Goal: Task Accomplishment & Management: Use online tool/utility

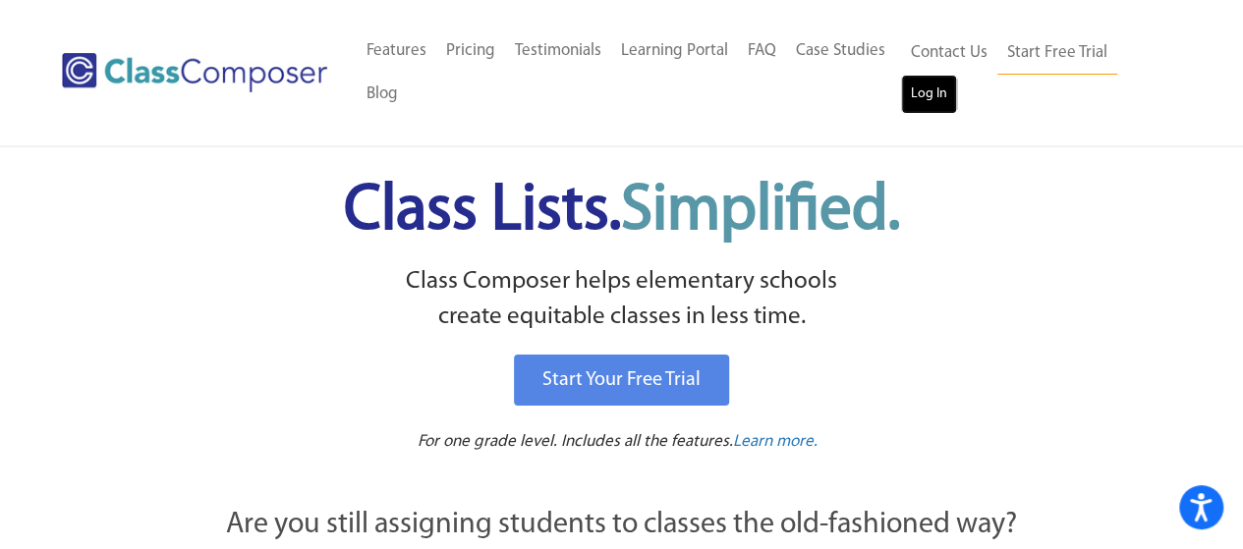
click at [921, 93] on link "Log In" at bounding box center [929, 94] width 56 height 39
click at [228, 195] on h1 "Class Lists. Simplified." at bounding box center [622, 211] width 969 height 89
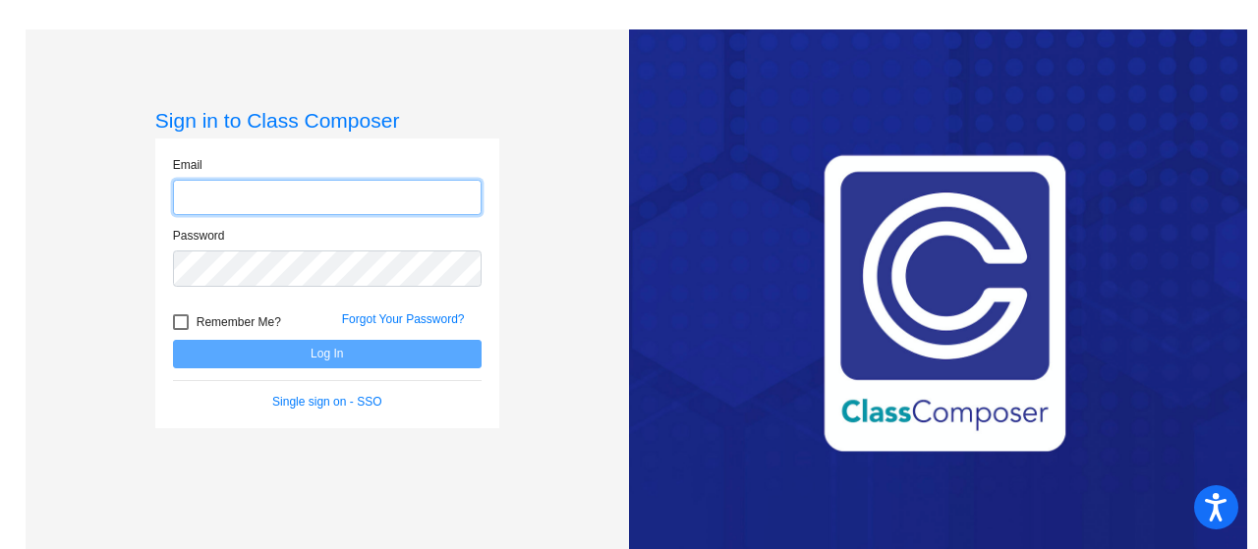
type input "[EMAIL_ADDRESS][DOMAIN_NAME]"
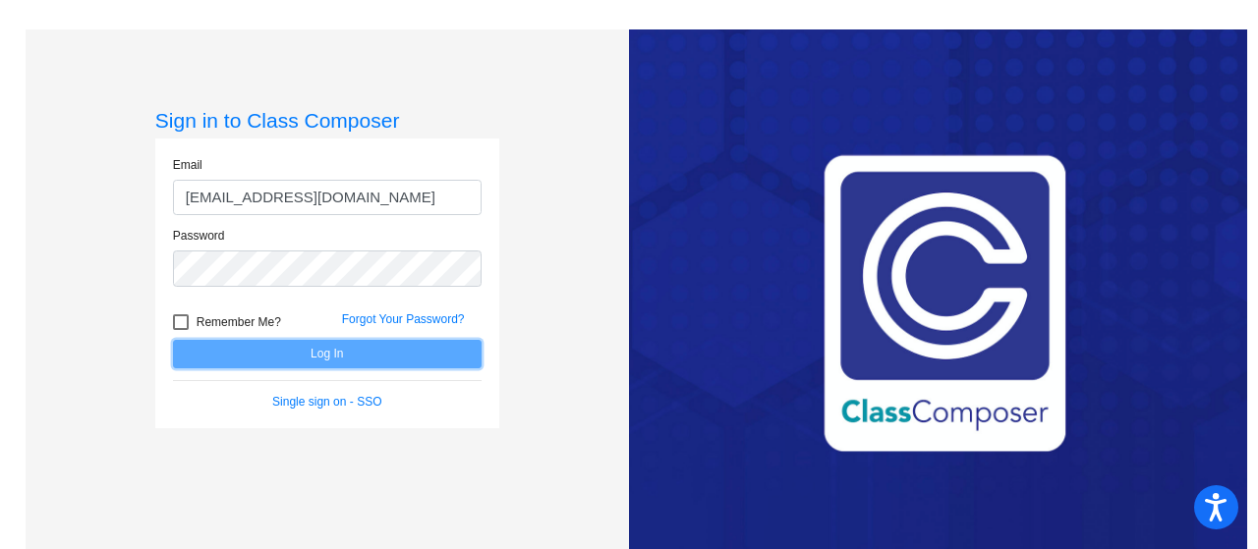
click at [347, 353] on button "Log In" at bounding box center [327, 354] width 309 height 29
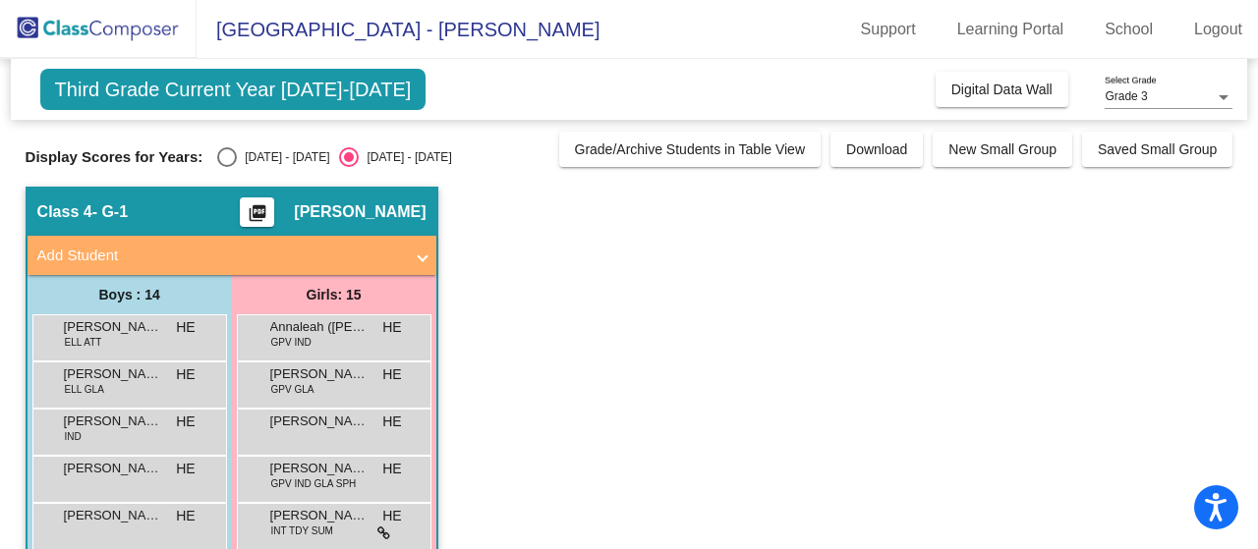
click at [224, 157] on div "Select an option" at bounding box center [227, 157] width 20 height 20
click at [226, 167] on input "2024 - 2025" at bounding box center [226, 167] width 1 height 1
radio input "true"
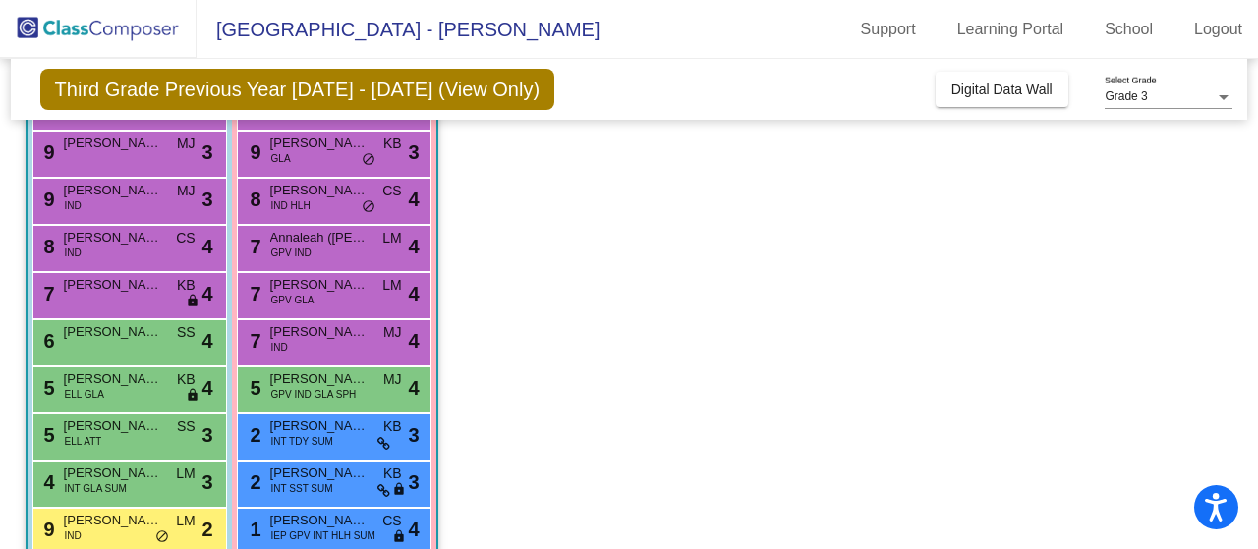
scroll to position [236, 0]
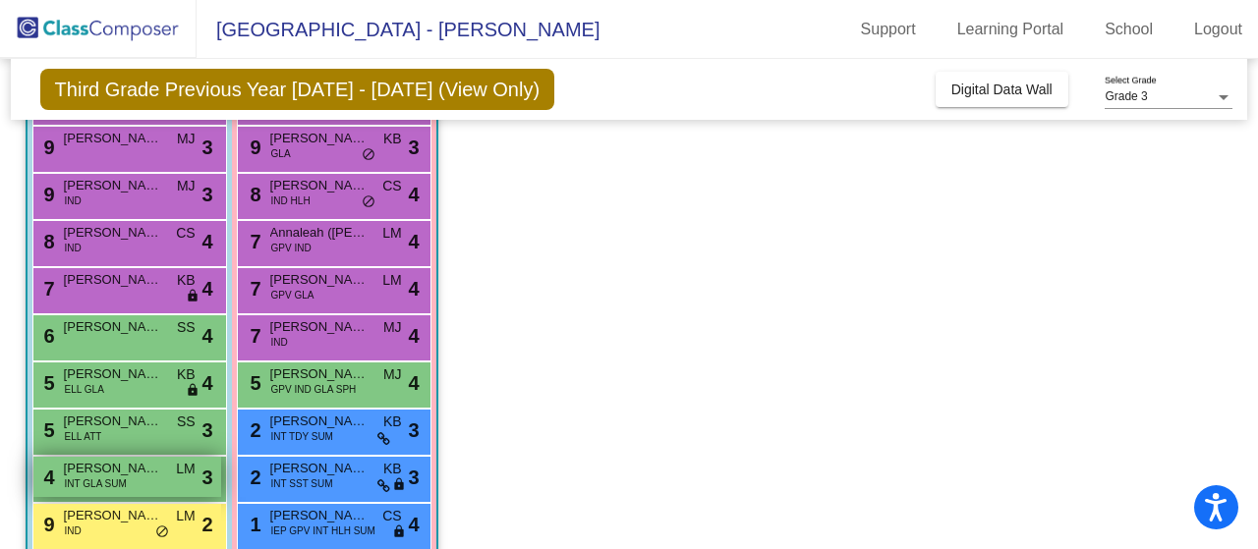
click at [153, 481] on div "4 Melvin (Mello) Steelman-Spruell INT GLA SUM LM lock do_not_disturb_alt 3" at bounding box center [127, 477] width 188 height 40
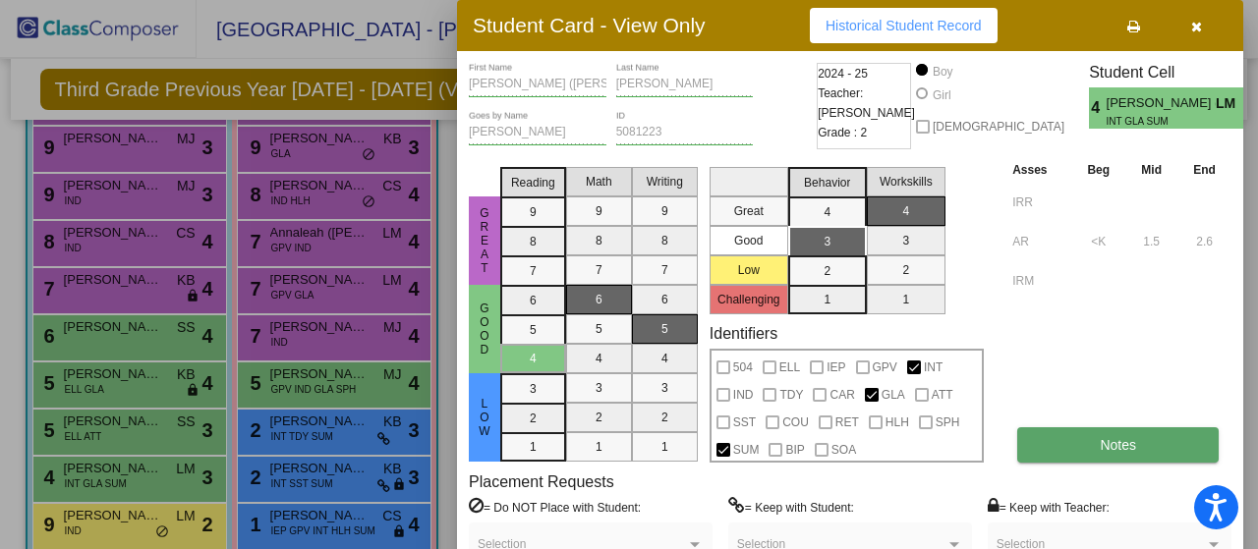
click at [1123, 448] on span "Notes" at bounding box center [1118, 445] width 36 height 16
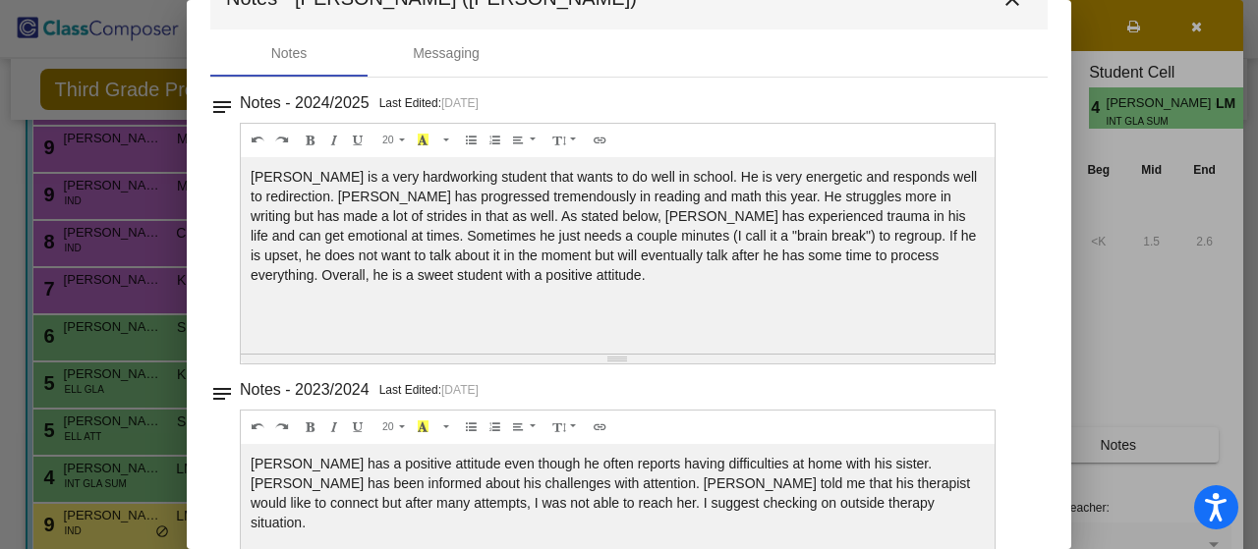
scroll to position [0, 0]
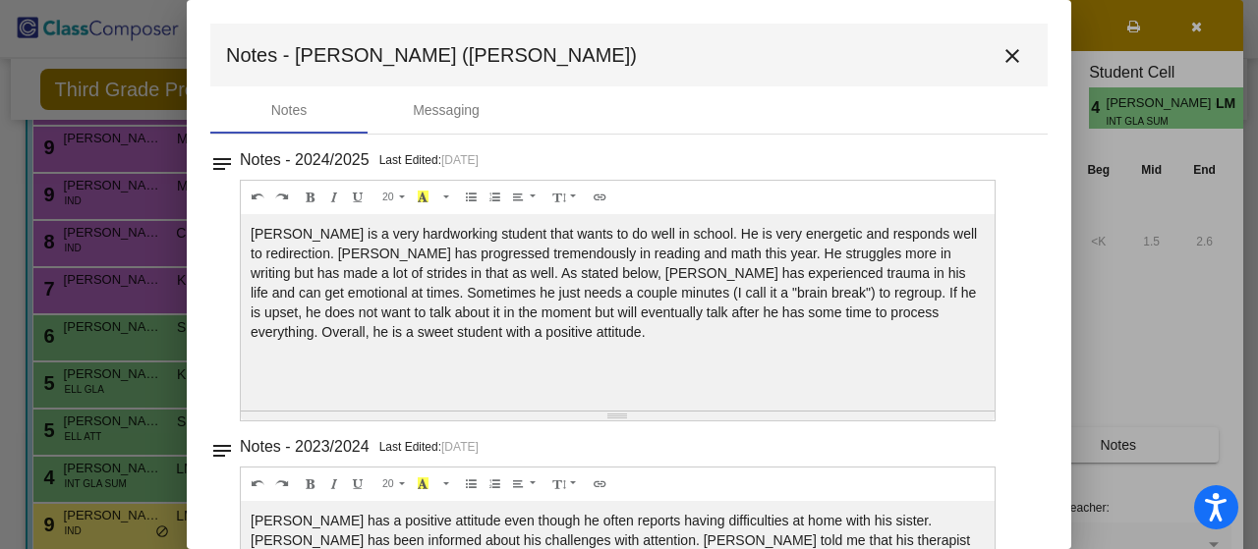
click at [1002, 50] on mat-icon "close" at bounding box center [1013, 56] width 24 height 24
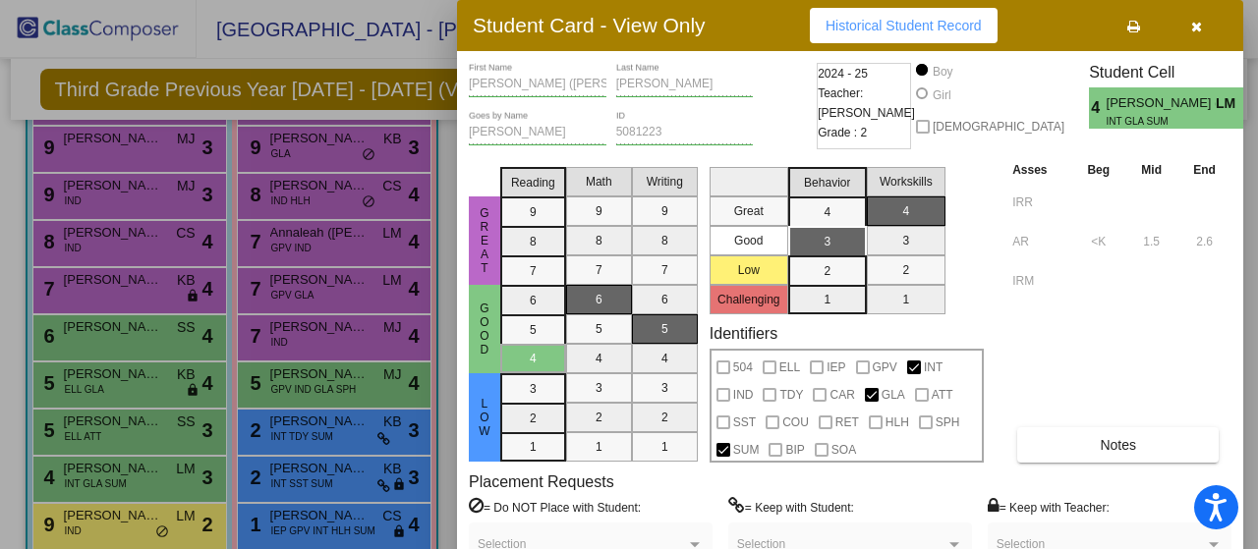
drag, startPoint x: 1250, startPoint y: 287, endPoint x: 1250, endPoint y: 362, distance: 74.7
click at [1250, 362] on div at bounding box center [629, 274] width 1258 height 549
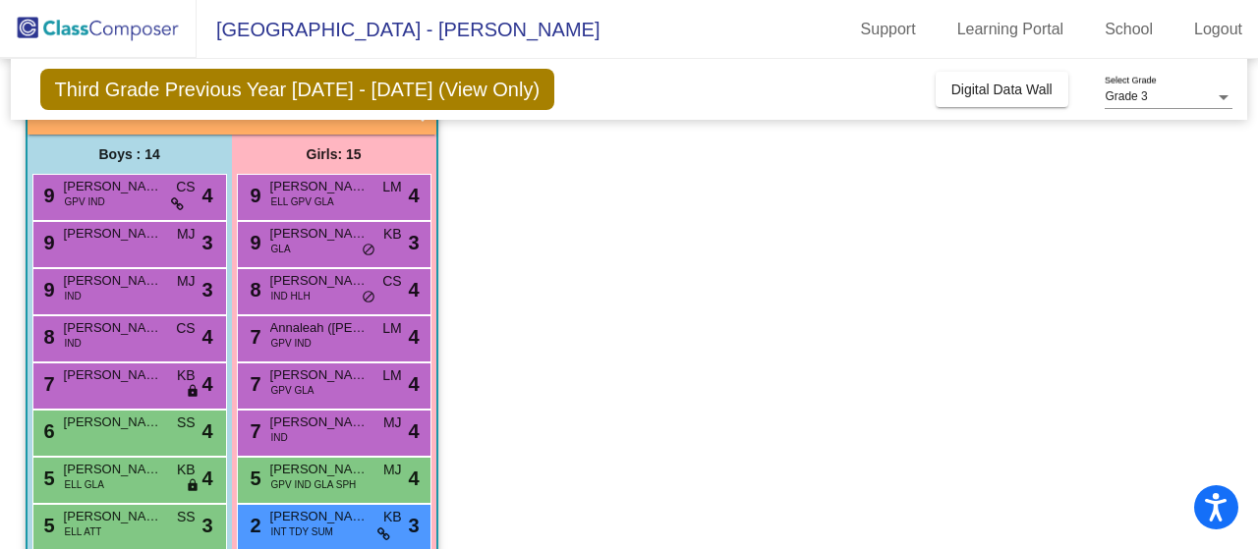
scroll to position [138, 0]
